Goal: Find contact information: Find contact information

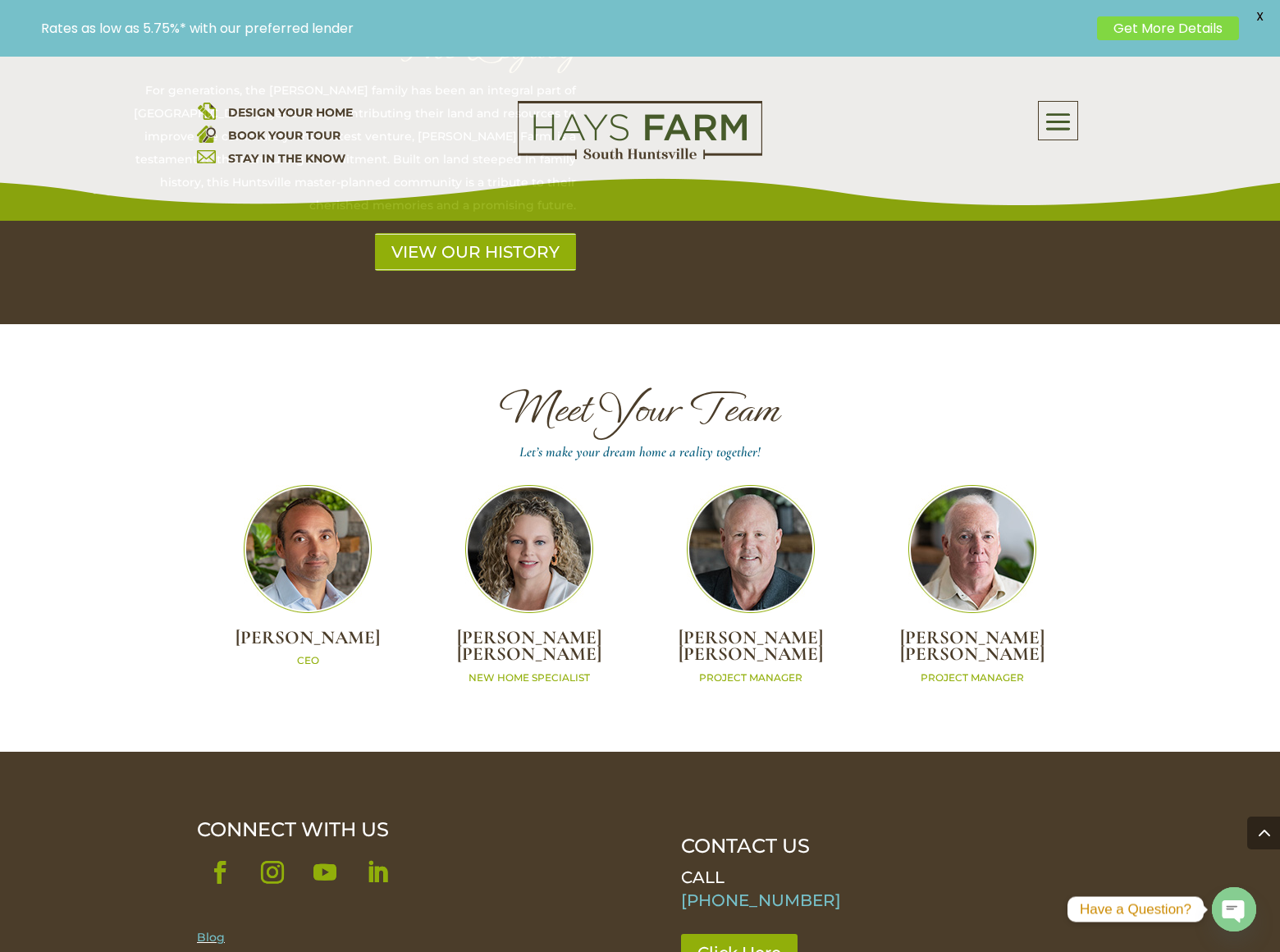
scroll to position [4967, 0]
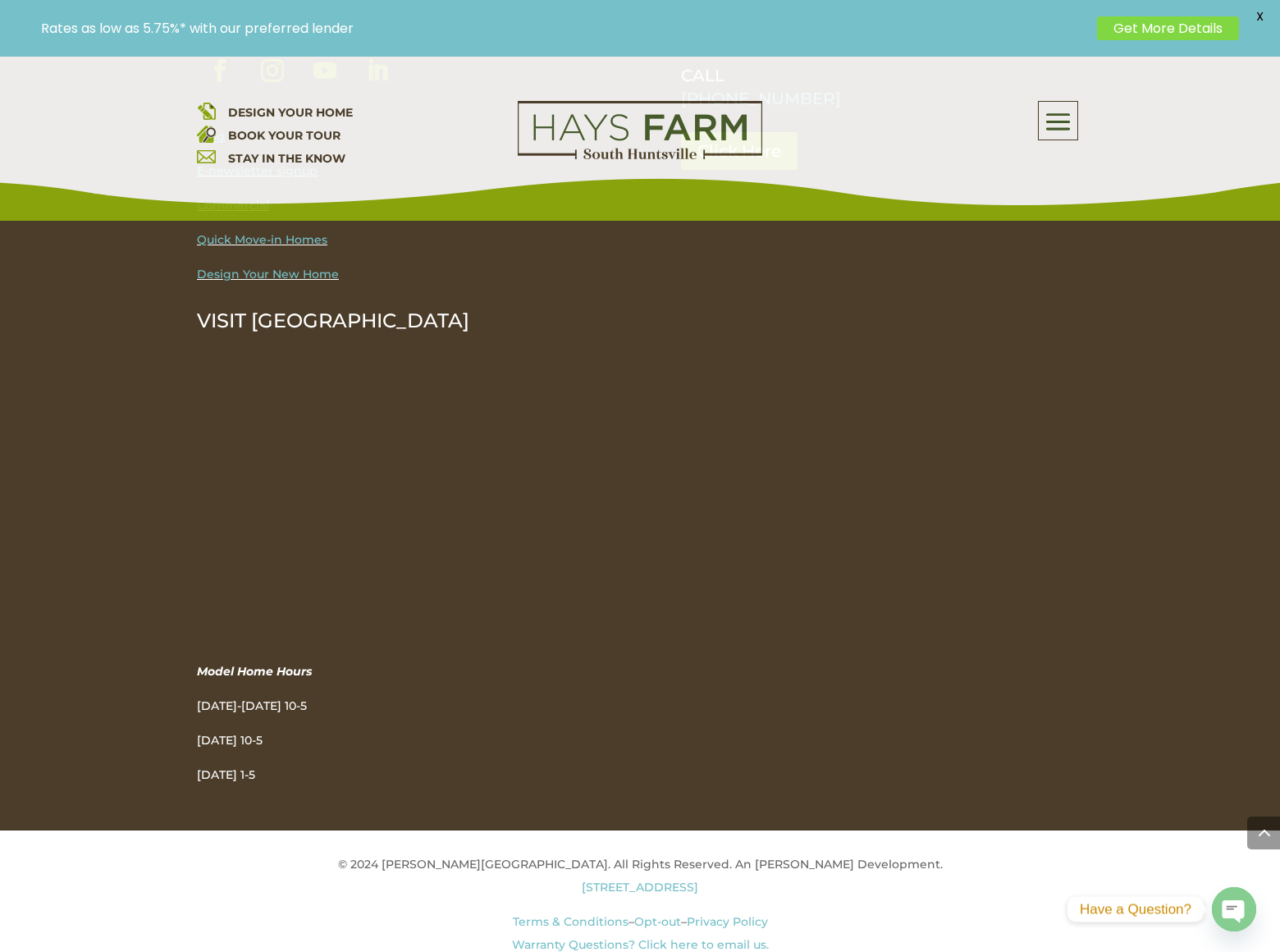
scroll to position [2103, 0]
